Goal: Book appointment/travel/reservation

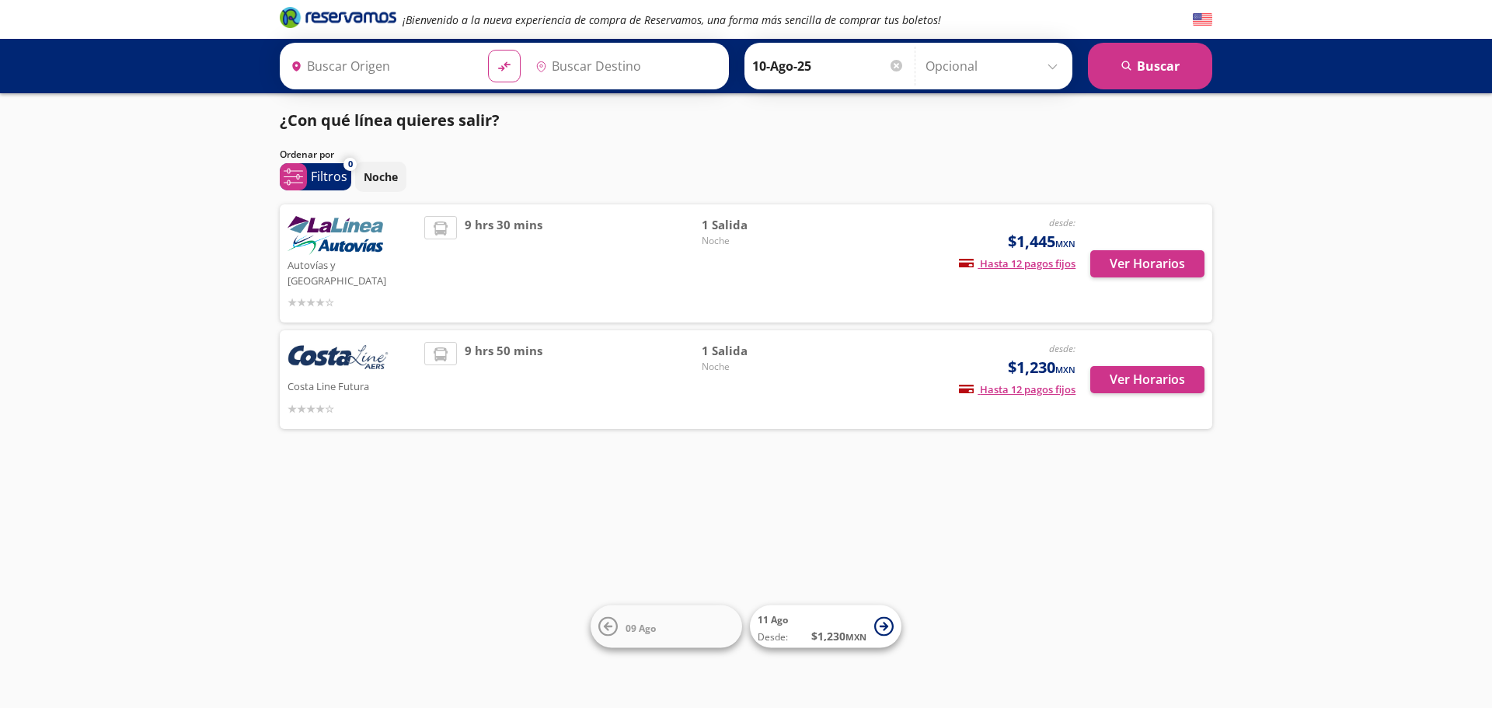
type input "[GEOGRAPHIC_DATA], [GEOGRAPHIC_DATA]"
type input "Zihuatanejo, [GEOGRAPHIC_DATA]"
click at [1140, 254] on button "Ver Horarios" at bounding box center [1147, 263] width 114 height 27
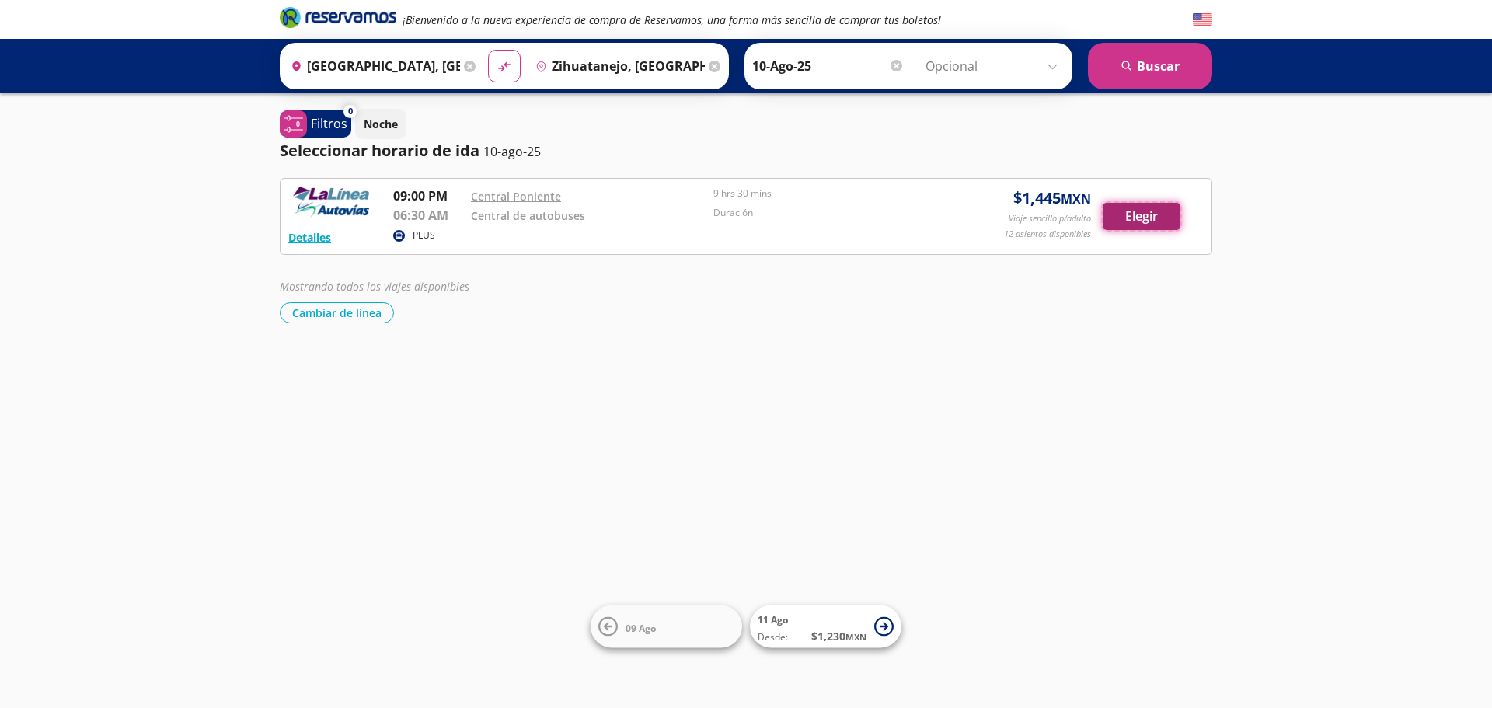
click at [1145, 221] on button "Elegir" at bounding box center [1142, 216] width 78 height 27
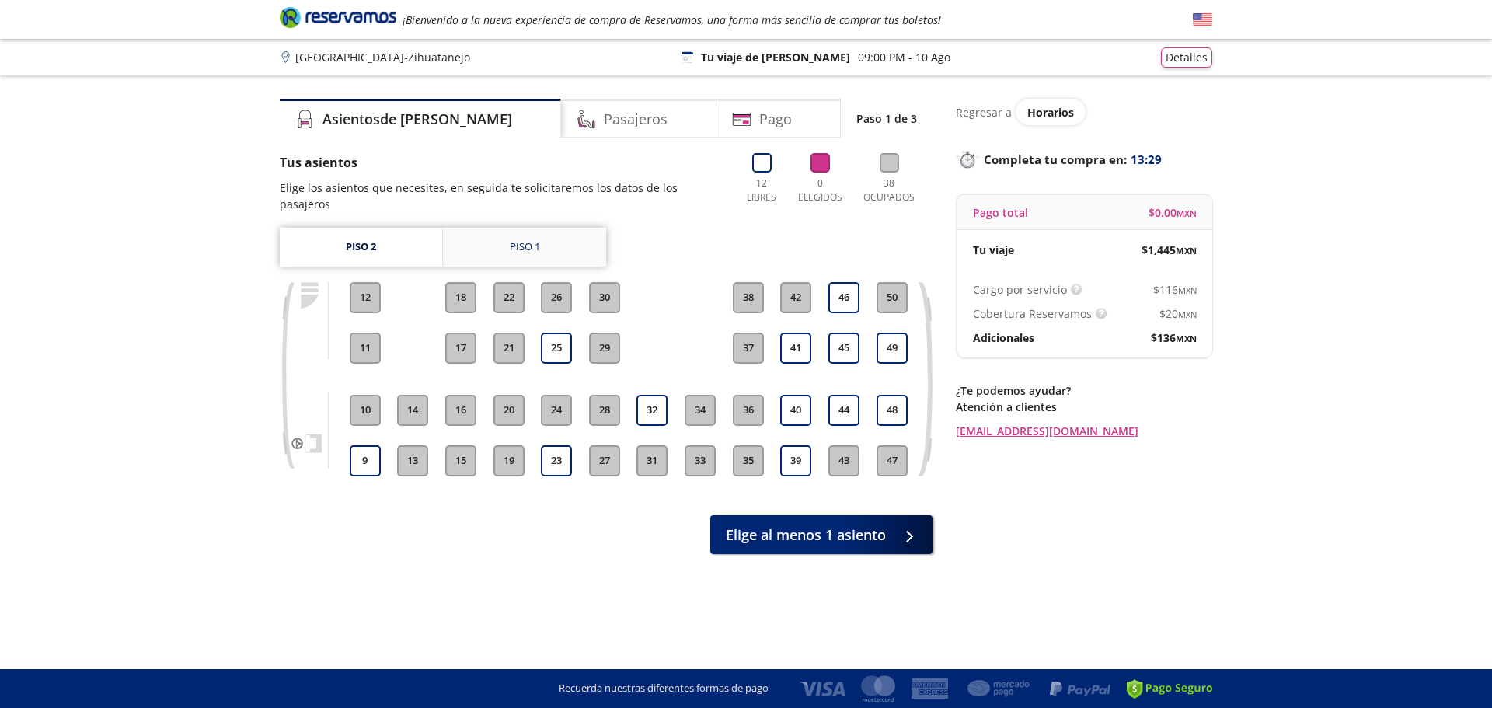
click at [504, 244] on link "Piso 1" at bounding box center [524, 247] width 163 height 39
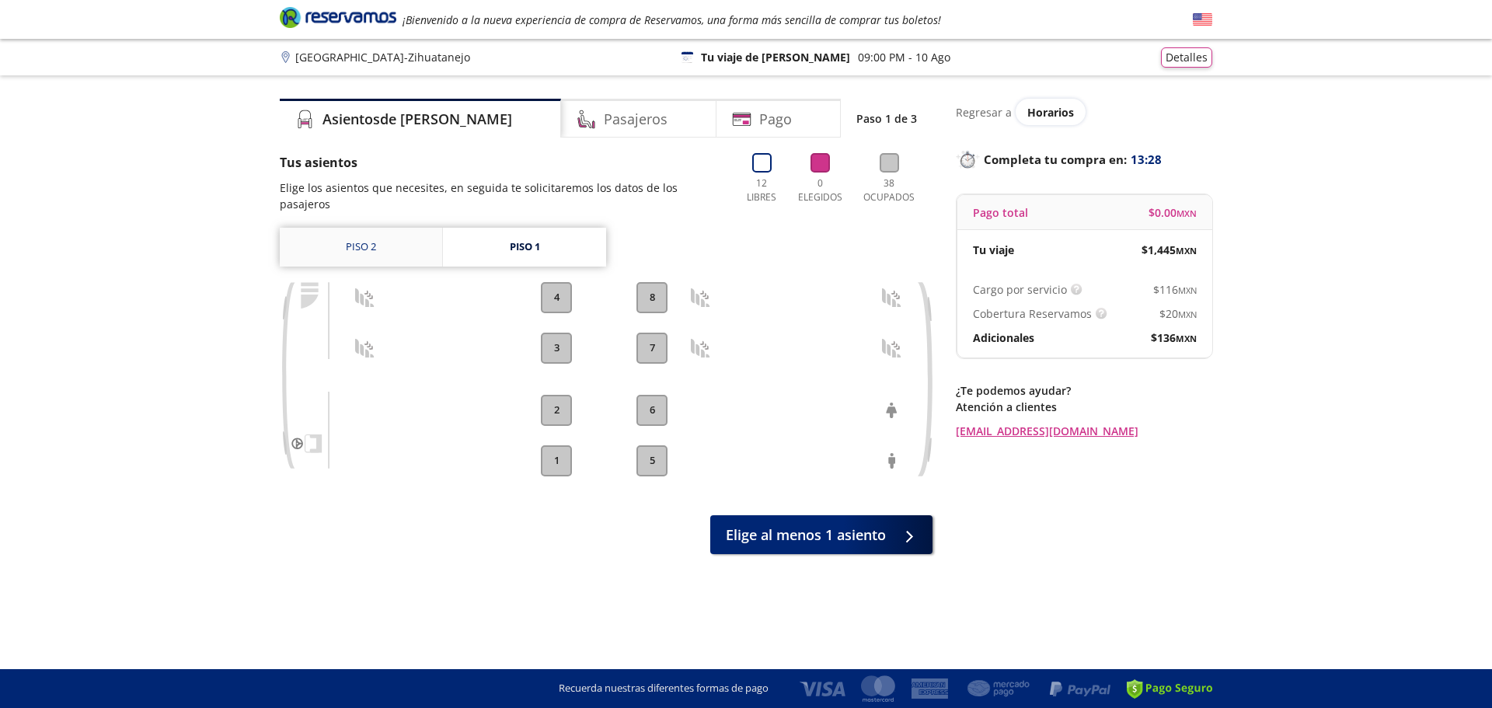
click at [384, 242] on link "Piso 2" at bounding box center [361, 247] width 162 height 39
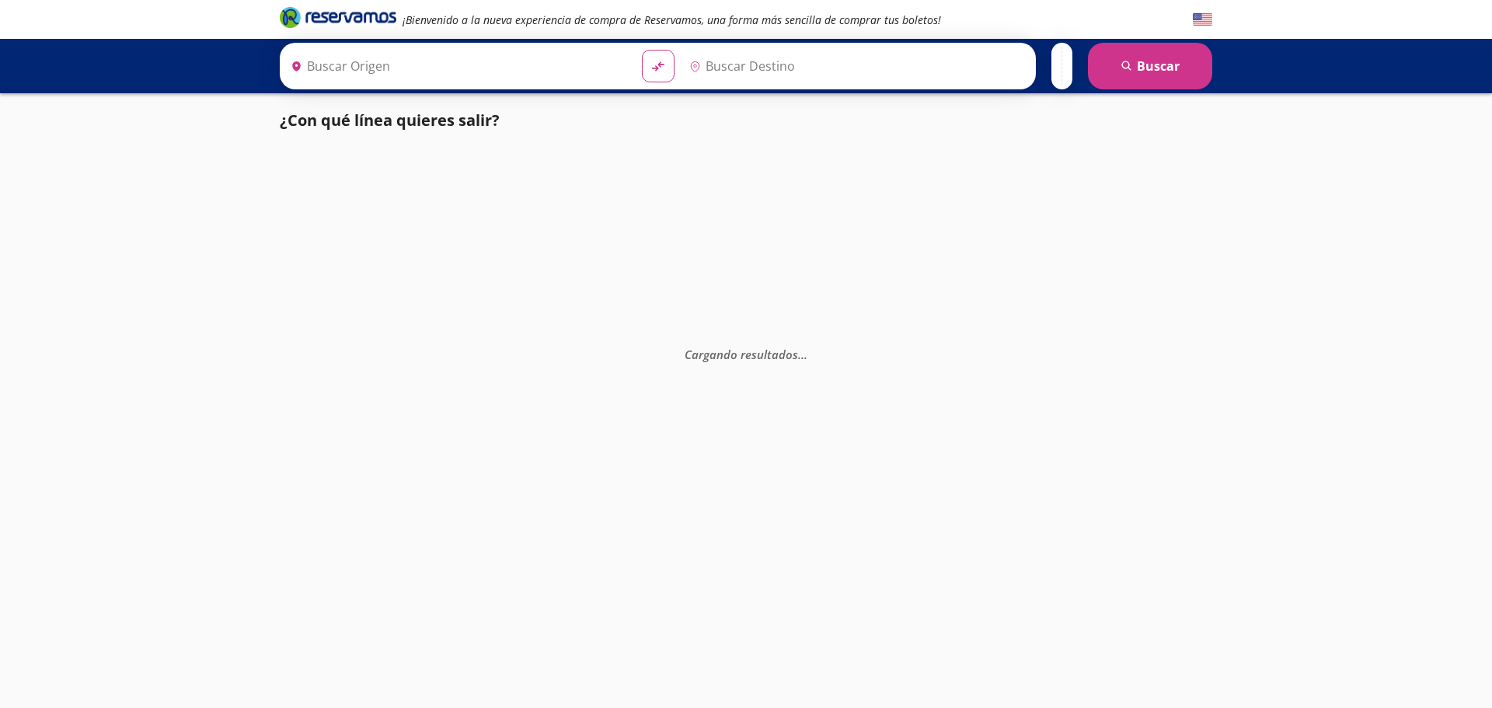
type input "Zihuatanejo, [GEOGRAPHIC_DATA]"
type input "[GEOGRAPHIC_DATA], [GEOGRAPHIC_DATA]"
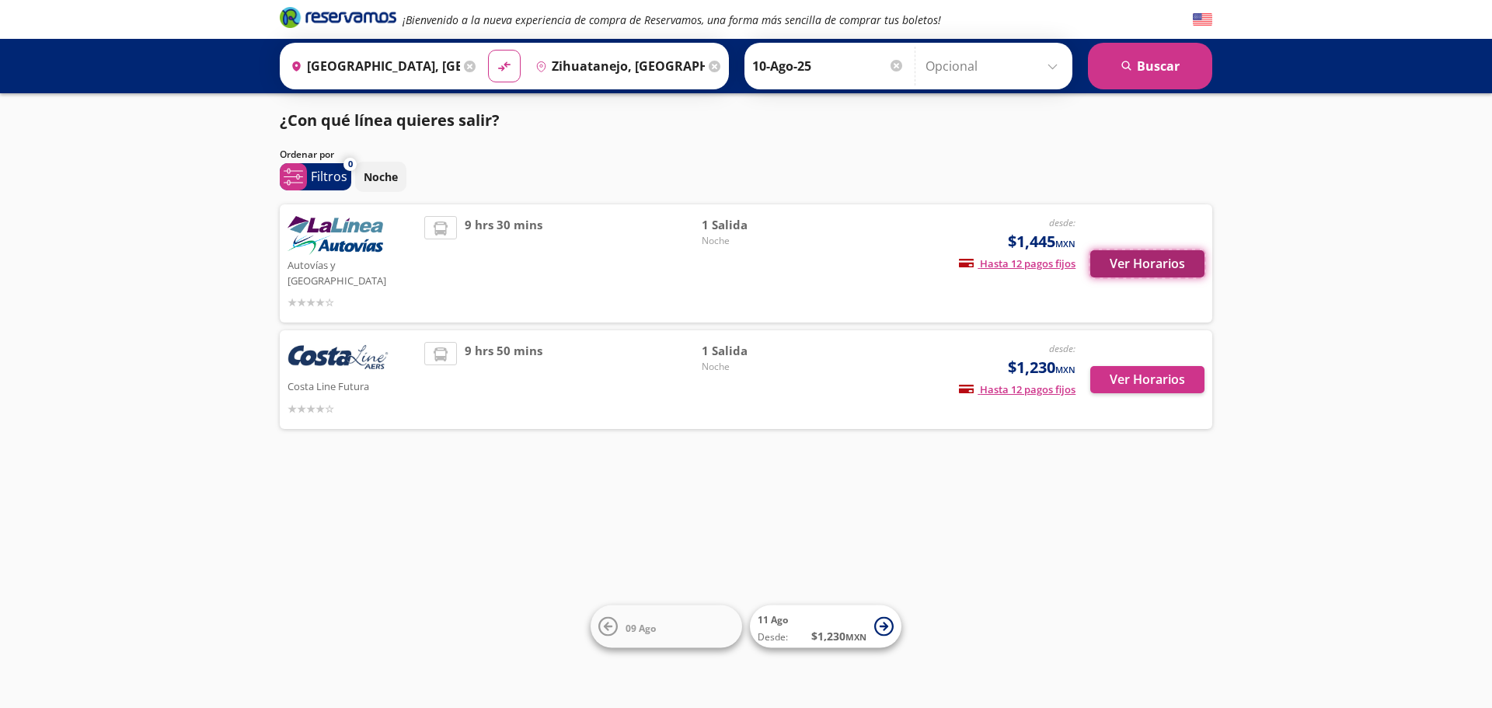
click at [1158, 257] on button "Ver Horarios" at bounding box center [1147, 263] width 114 height 27
click at [1152, 366] on button "Ver Horarios" at bounding box center [1147, 379] width 114 height 27
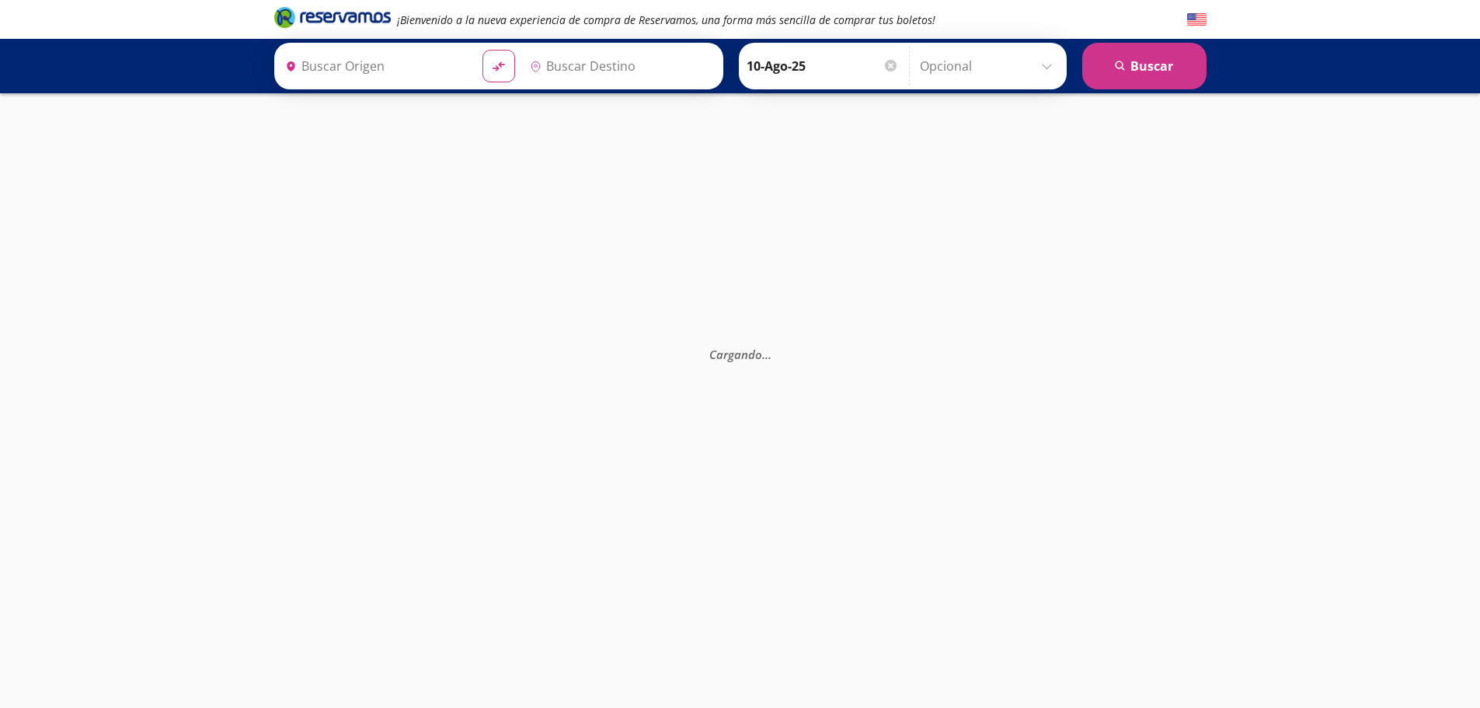
type input "[GEOGRAPHIC_DATA], [GEOGRAPHIC_DATA]"
type input "Zihuatanejo, [GEOGRAPHIC_DATA]"
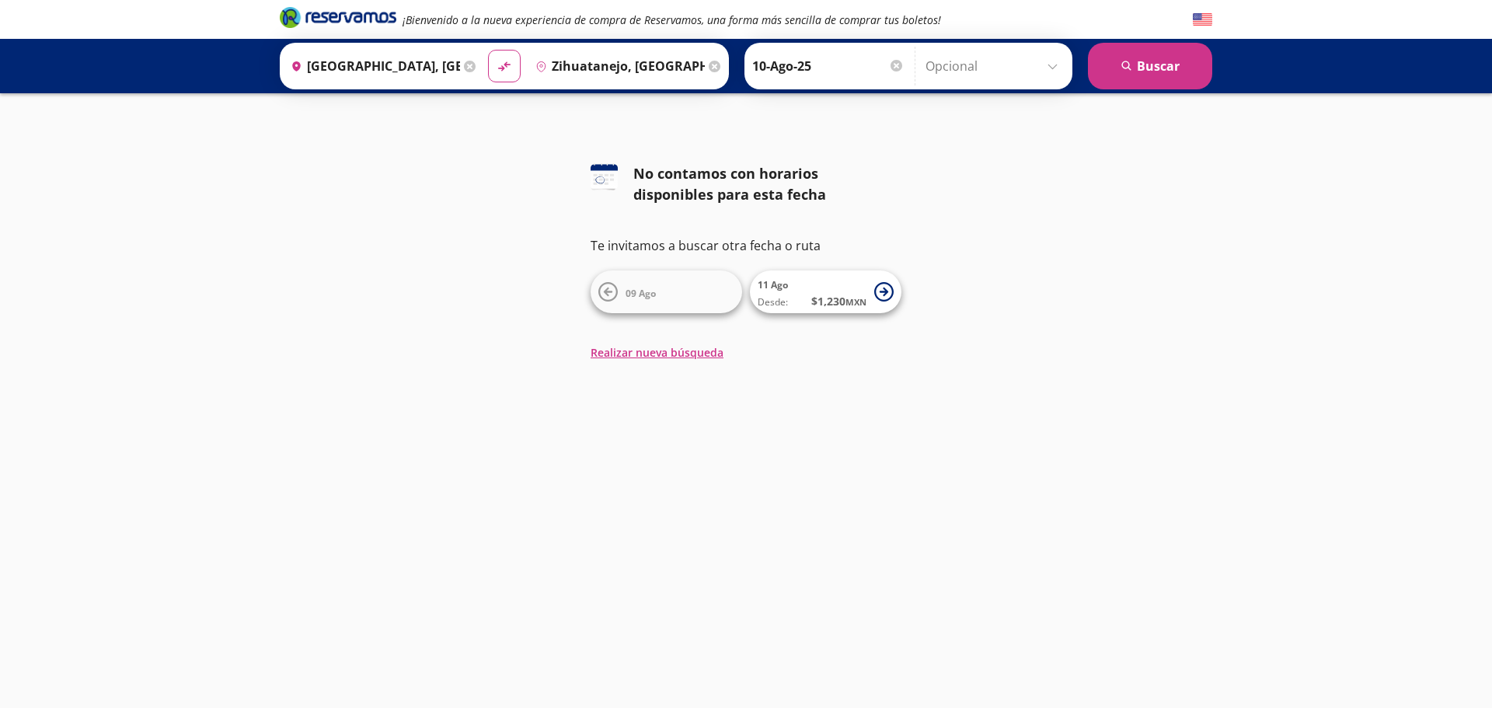
click at [810, 70] on input "10-Ago-25" at bounding box center [828, 66] width 152 height 39
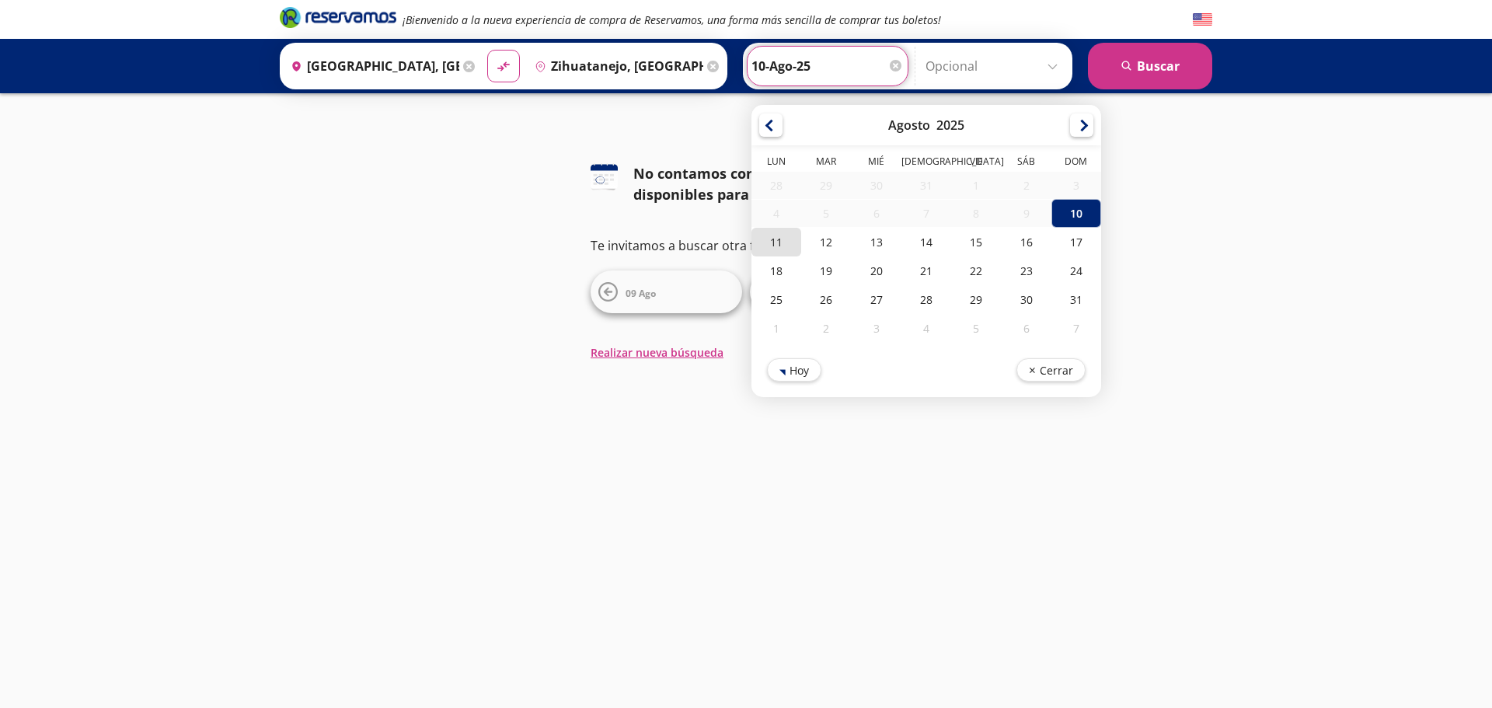
click at [765, 251] on div "11" at bounding box center [776, 242] width 50 height 29
type input "11-Ago-25"
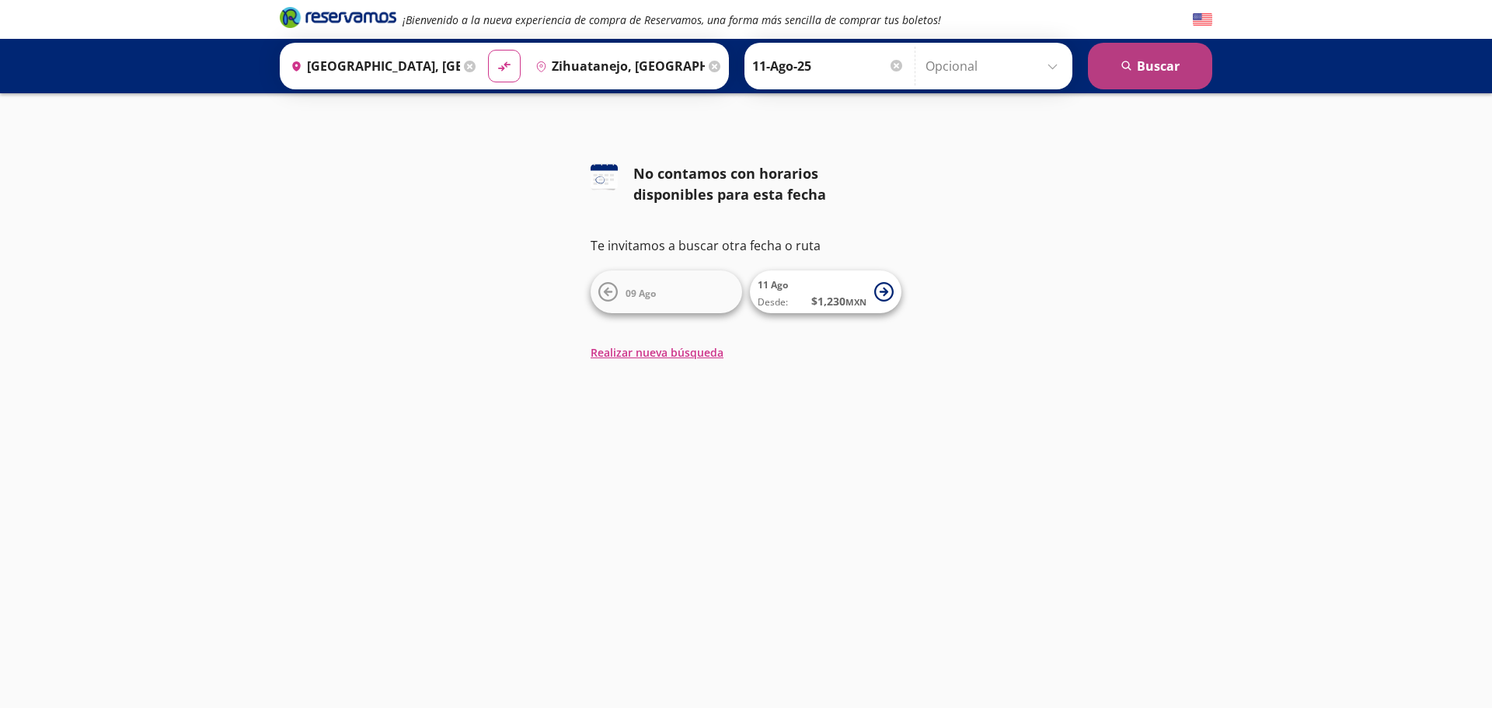
click at [1158, 65] on button "search Buscar" at bounding box center [1150, 66] width 124 height 47
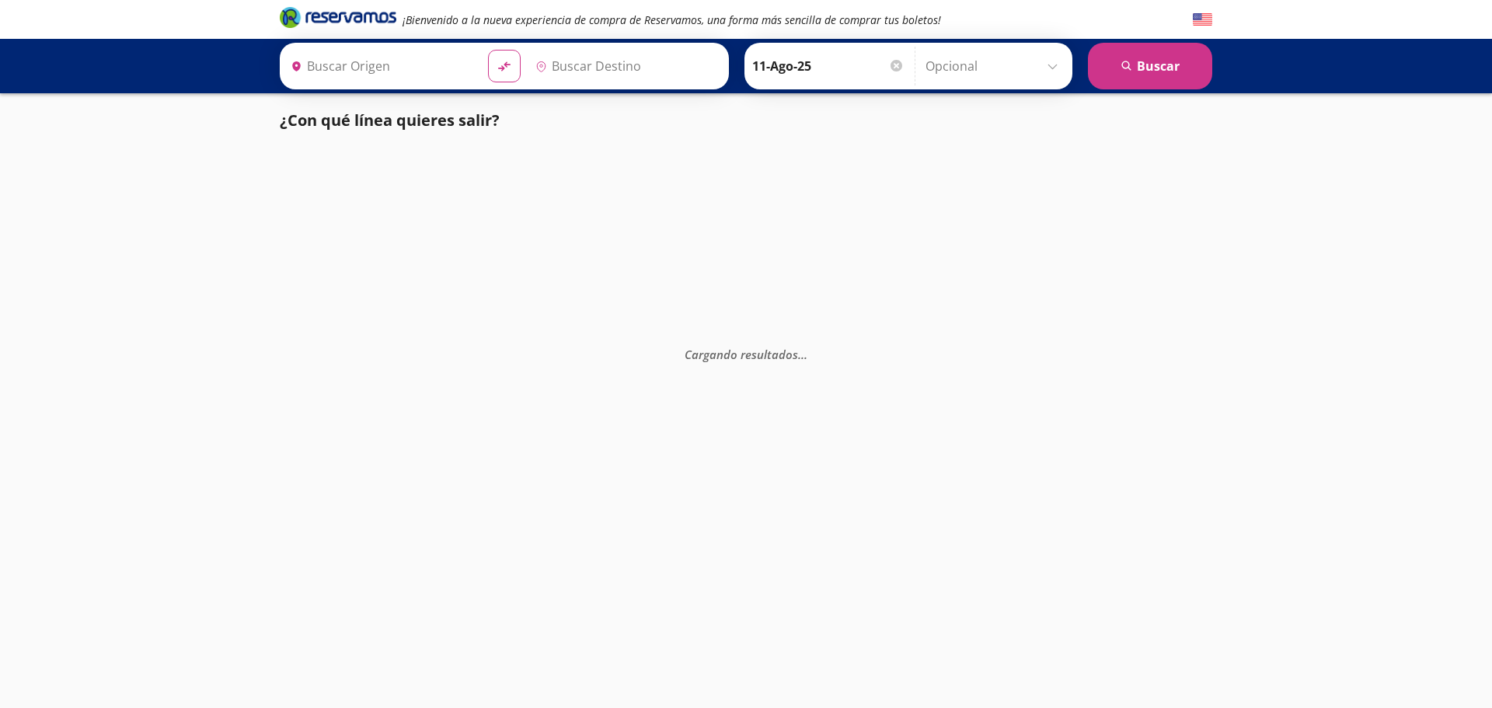
type input "[GEOGRAPHIC_DATA], [GEOGRAPHIC_DATA]"
type input "Zihuatanejo, [GEOGRAPHIC_DATA]"
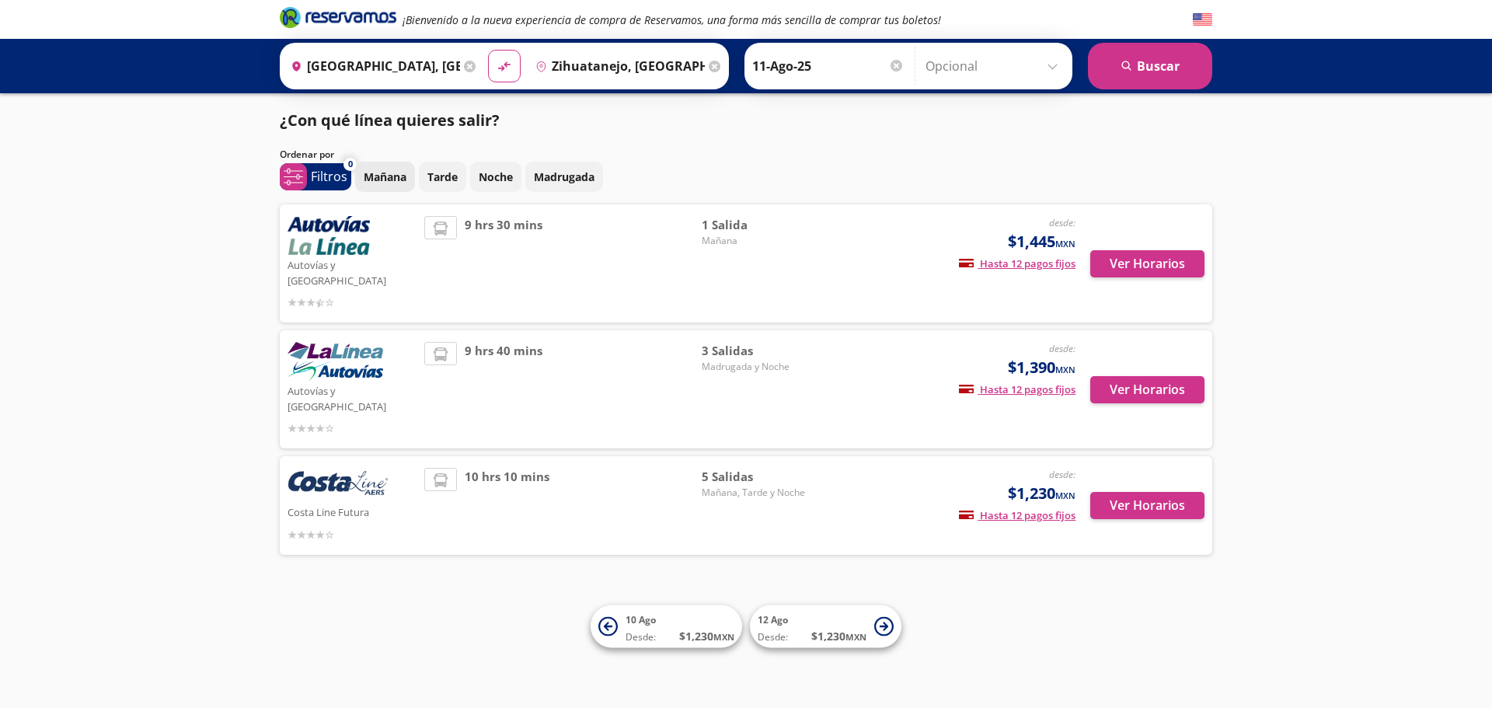
click at [393, 181] on p "Mañana" at bounding box center [385, 177] width 43 height 16
type input "[GEOGRAPHIC_DATA], [GEOGRAPHIC_DATA]"
type input "Zihuatanejo, [GEOGRAPHIC_DATA]"
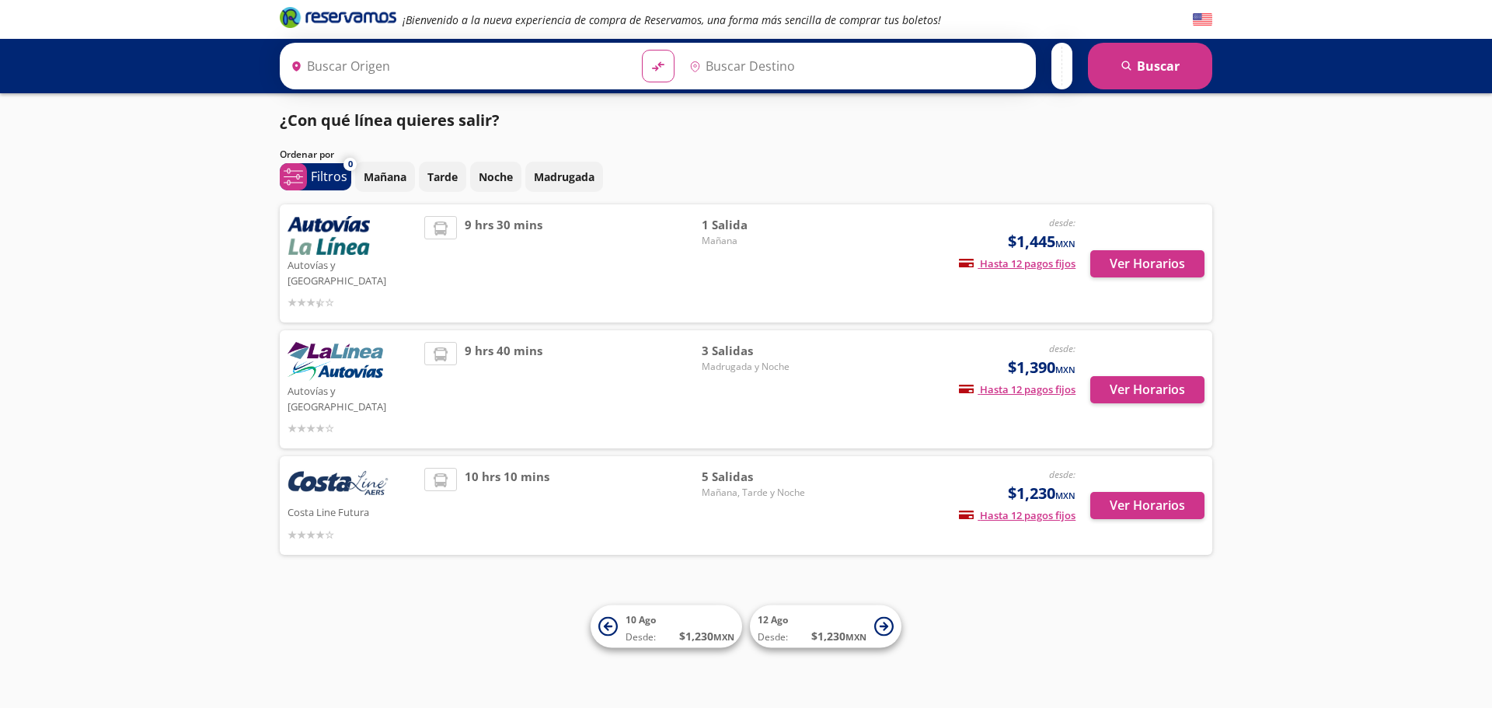
type input "[GEOGRAPHIC_DATA], [GEOGRAPHIC_DATA]"
type input "Zihuatanejo, [GEOGRAPHIC_DATA]"
